Goal: Navigation & Orientation: Understand site structure

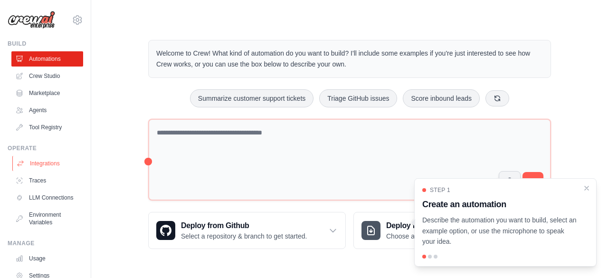
click at [40, 164] on link "Integrations" at bounding box center [48, 163] width 72 height 15
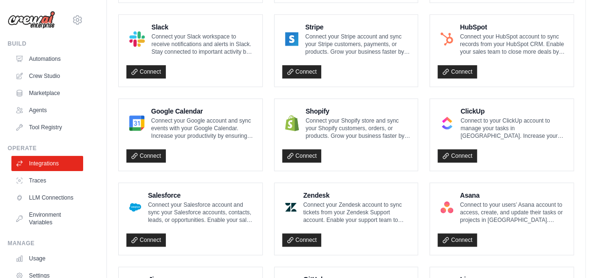
scroll to position [354, 0]
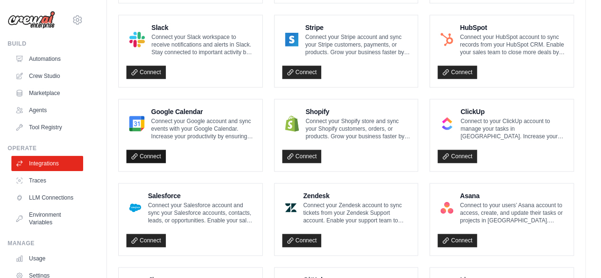
click at [143, 157] on link "Connect" at bounding box center [145, 156] width 39 height 13
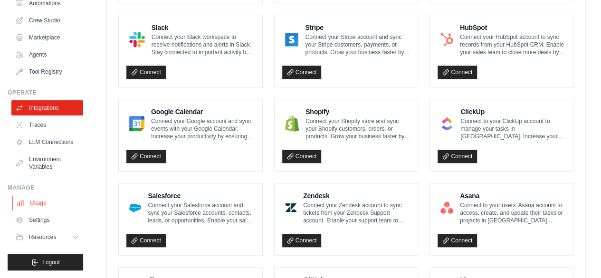
click at [39, 203] on link "Usage" at bounding box center [48, 202] width 72 height 15
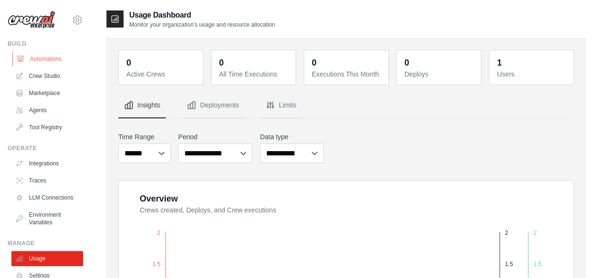
click at [42, 57] on link "Automations" at bounding box center [48, 58] width 72 height 15
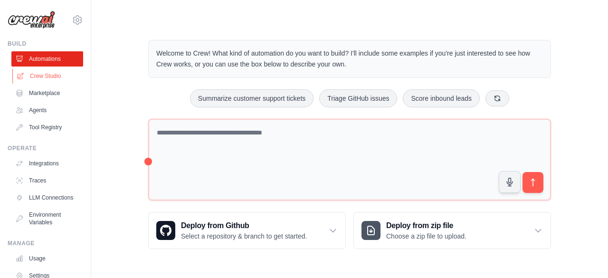
click at [53, 78] on link "Crew Studio" at bounding box center [48, 75] width 72 height 15
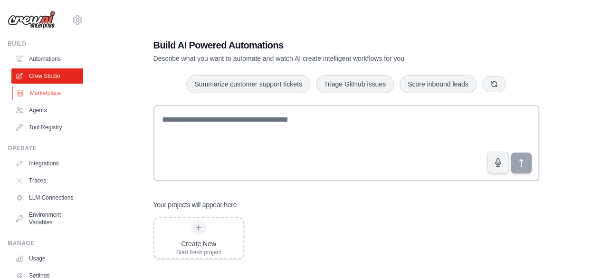
click at [56, 96] on link "Marketplace" at bounding box center [48, 93] width 72 height 15
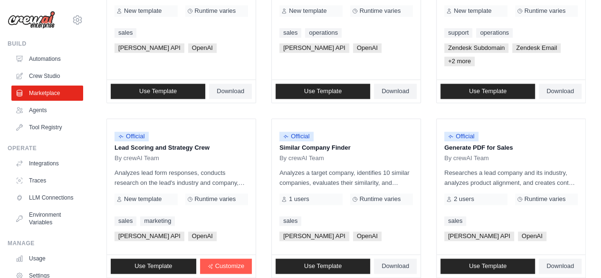
scroll to position [627, 0]
